Goal: Find specific page/section: Find specific page/section

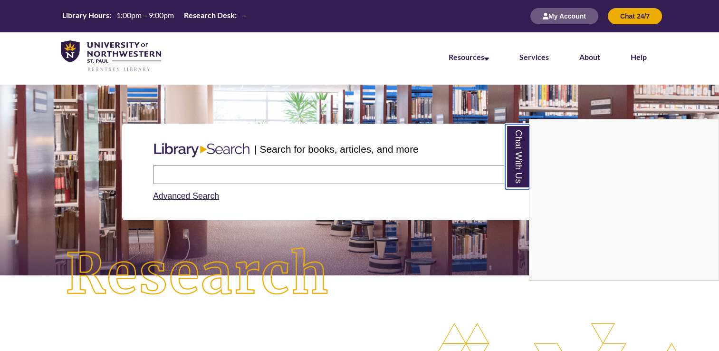
click at [514, 161] on link "Chat With Us" at bounding box center [517, 156] width 24 height 65
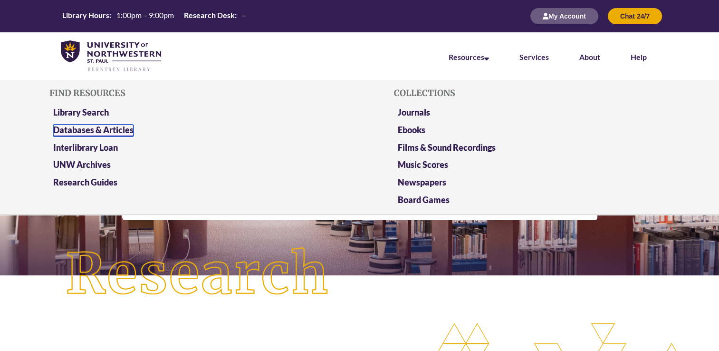
click at [116, 125] on link "Databases & Articles" at bounding box center [93, 131] width 80 height 12
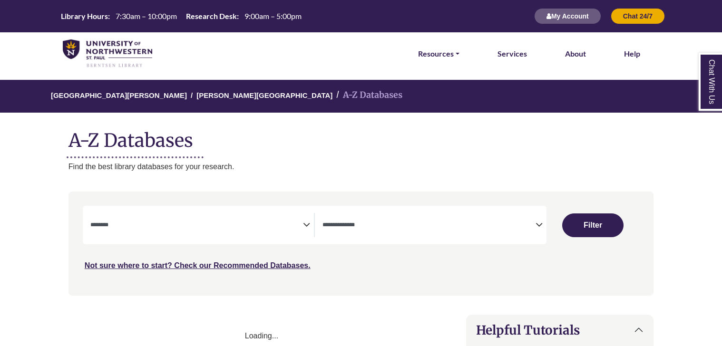
select select "Database Subject Filter"
select select "Database Types Filter"
select select "Database Subject Filter"
select select "Database Types Filter"
